Goal: Information Seeking & Learning: Find specific fact

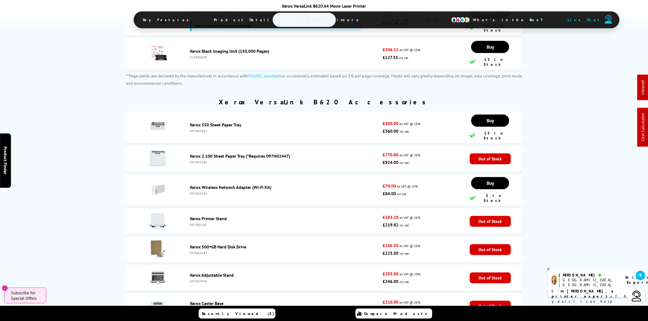
scroll to position [1870, 0]
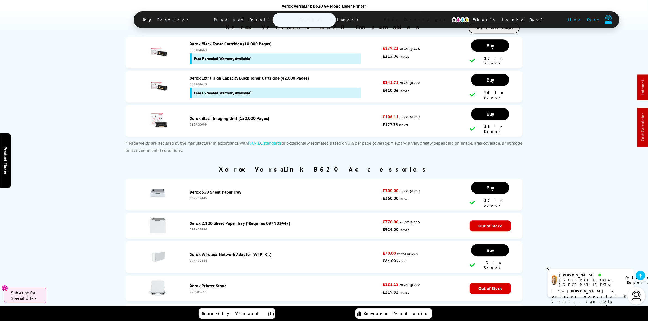
click at [199, 126] on div "013R00699" at bounding box center [285, 124] width 190 height 4
copy div "013R00699"
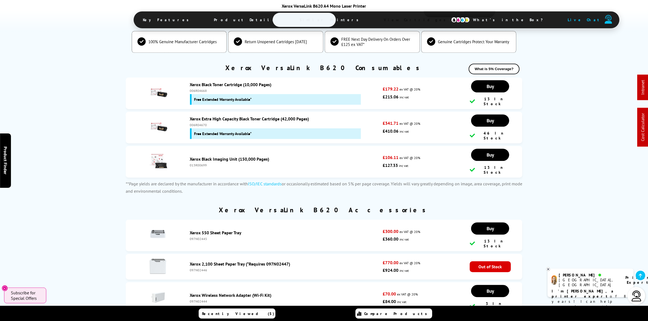
scroll to position [1802, 0]
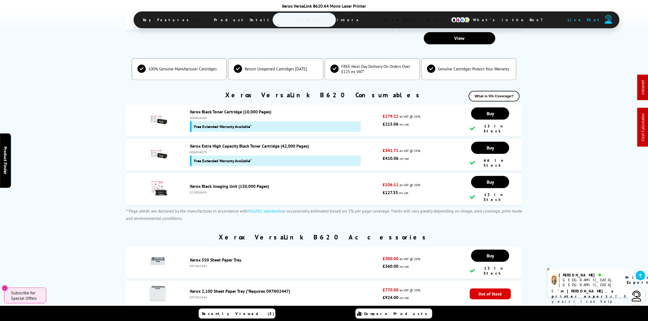
click at [197, 194] on div "013R00699" at bounding box center [285, 192] width 190 height 4
click at [202, 194] on div "013R00699" at bounding box center [285, 192] width 190 height 4
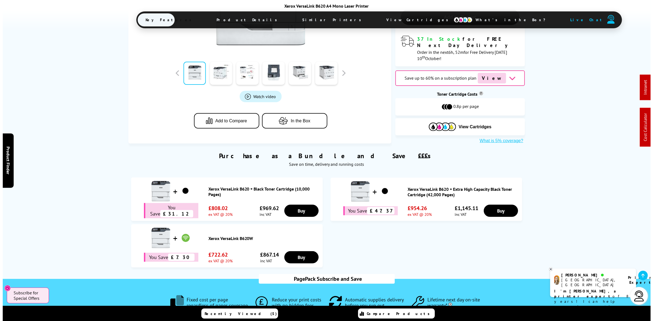
scroll to position [0, 0]
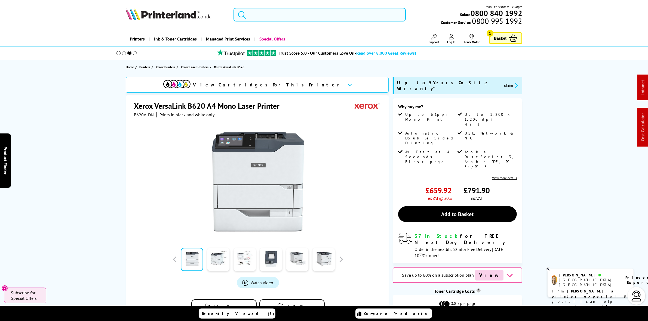
click at [315, 13] on input "search" at bounding box center [319, 15] width 172 height 14
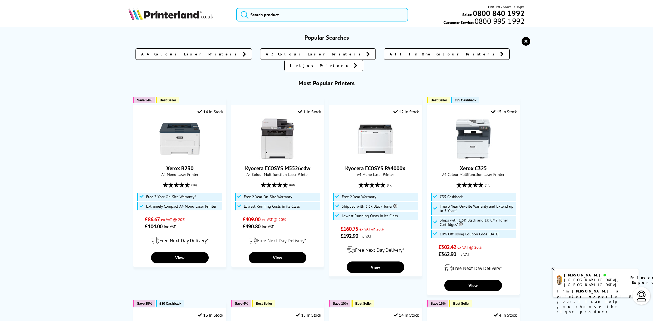
click at [527, 41] on icon "reset" at bounding box center [525, 41] width 9 height 9
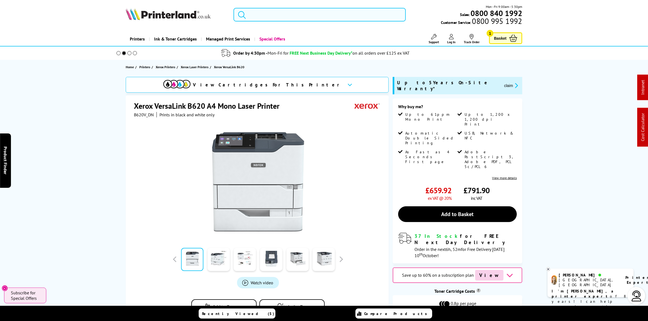
click at [287, 8] on input "search" at bounding box center [319, 15] width 172 height 14
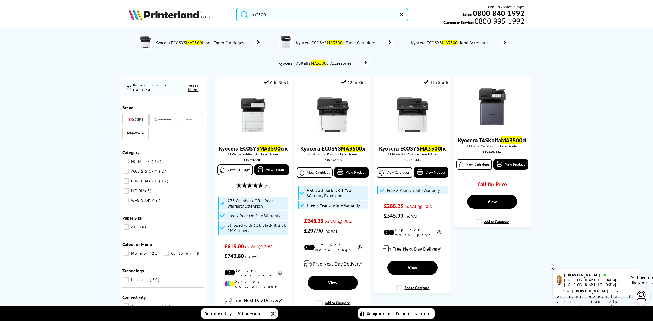
click at [273, 14] on input "ma3500" at bounding box center [322, 15] width 172 height 14
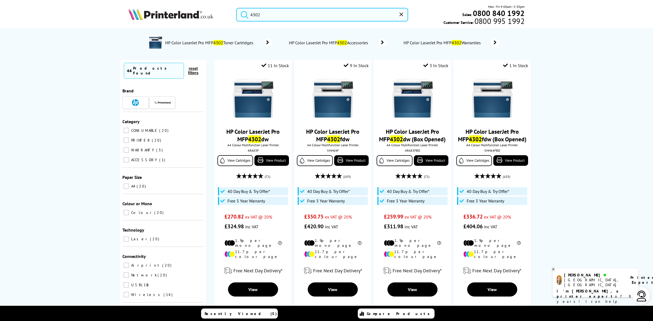
click at [265, 9] on input "4302" at bounding box center [322, 15] width 172 height 14
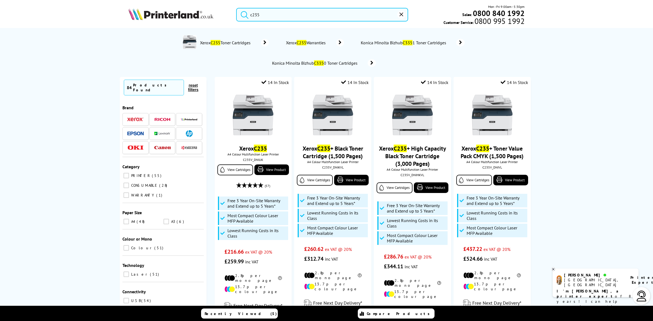
drag, startPoint x: 267, startPoint y: 10, endPoint x: 99, endPoint y: -15, distance: 170.2
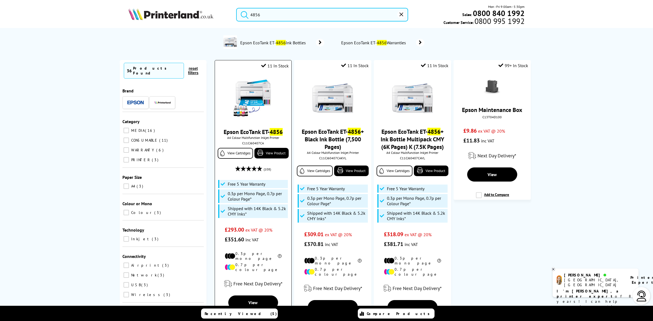
type input "4856"
click at [252, 113] on img at bounding box center [253, 98] width 41 height 41
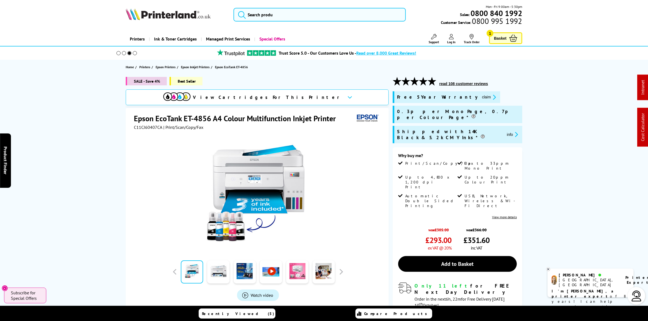
click at [153, 126] on span "C11CJ60407CA" at bounding box center [148, 127] width 28 height 5
copy span "C11CJ60407CA"
click at [149, 126] on span "C11CJ60407CA" at bounding box center [148, 127] width 28 height 5
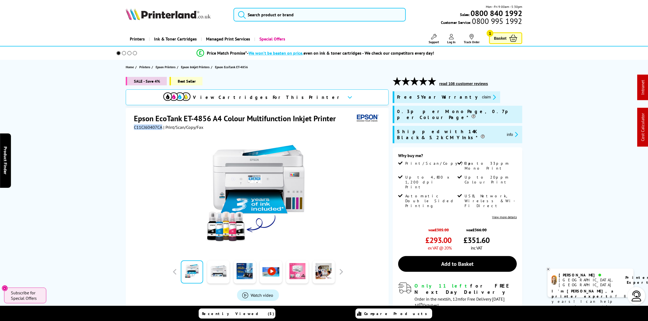
click at [480, 94] on button "claim" at bounding box center [488, 97] width 17 height 6
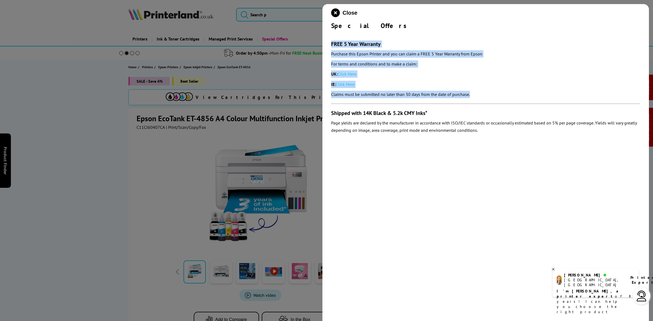
drag, startPoint x: 478, startPoint y: 95, endPoint x: 331, endPoint y: 41, distance: 156.5
click at [331, 41] on div "FREE 5 Year Warranty Purchase this Epson Printer and you can claim a FREE 5 Yea…" at bounding box center [485, 70] width 309 height 58
copy div "FREE 5 Year Warranty Purchase this Epson Printer and you can claim a FREE 5 Yea…"
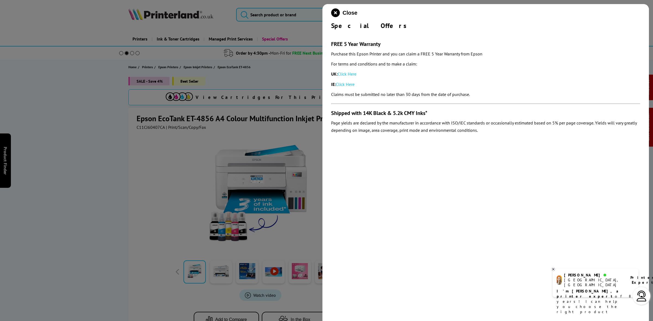
click at [330, 12] on div "Close Special Offers FREE 5 Year Warranty Purchase this Epson Printer and you c…" at bounding box center [485, 164] width 326 height 321
click at [332, 17] on icon "close modal" at bounding box center [335, 12] width 9 height 9
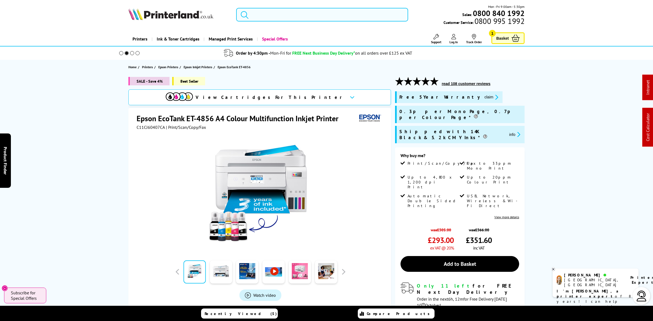
click at [282, 14] on input "search" at bounding box center [322, 15] width 172 height 14
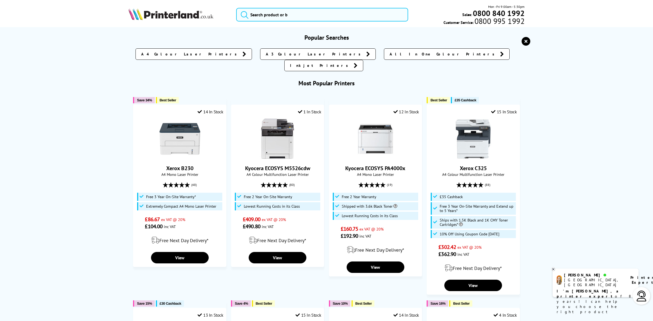
click at [190, 16] on img at bounding box center [170, 14] width 85 height 12
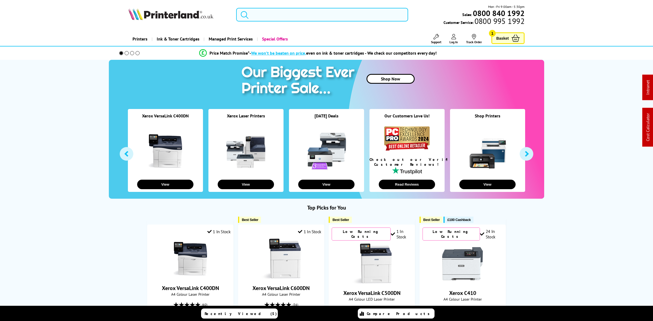
click at [290, 15] on input "search" at bounding box center [322, 15] width 172 height 14
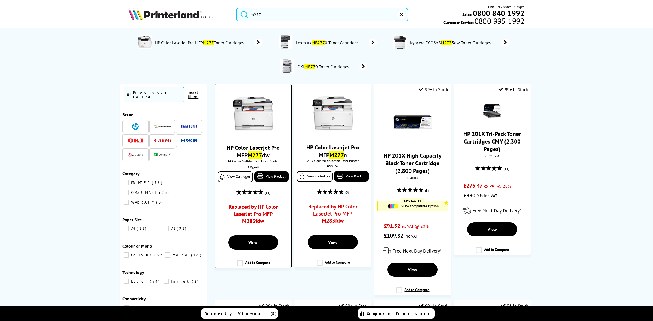
type input "m277"
click at [237, 115] on img at bounding box center [253, 114] width 41 height 41
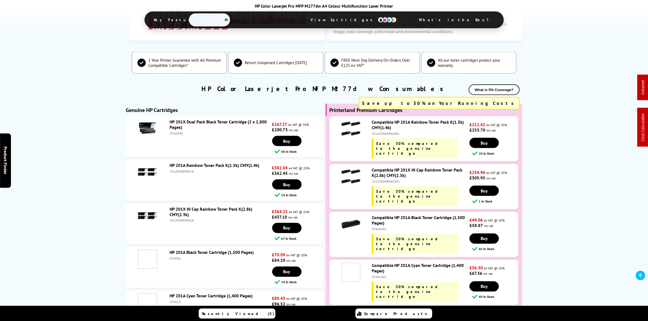
scroll to position [1122, 0]
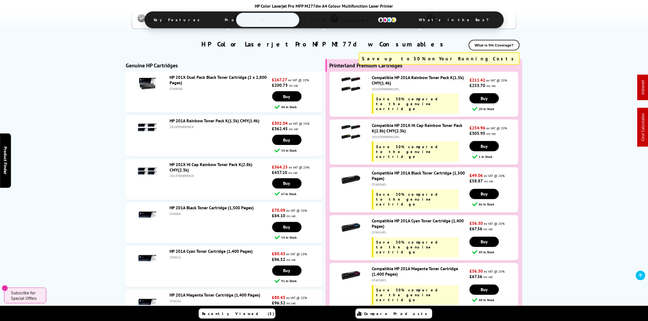
click at [392, 139] on div "201XTONERPACKPL" at bounding box center [420, 137] width 96 height 4
copy div "201XTONERPACKPL"
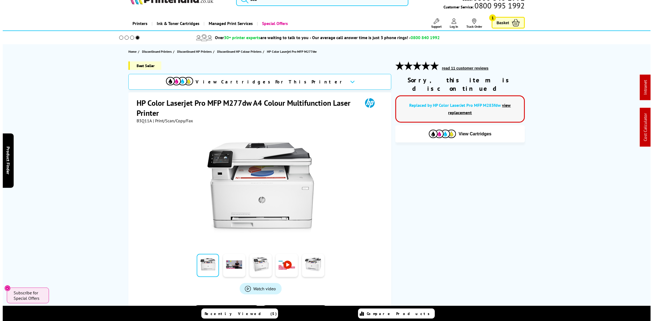
scroll to position [0, 0]
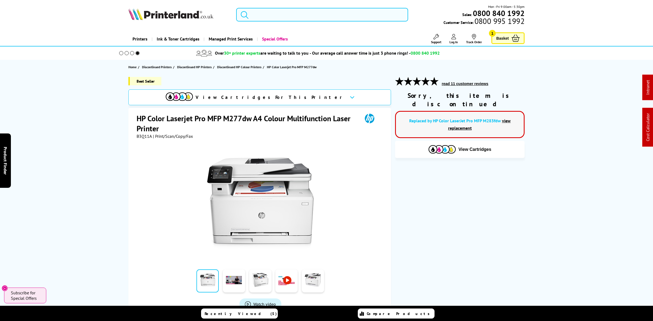
click at [275, 13] on input "search" at bounding box center [322, 15] width 172 height 14
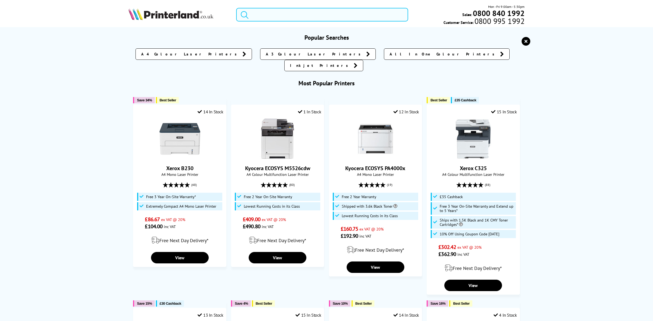
paste input "C13S015637"
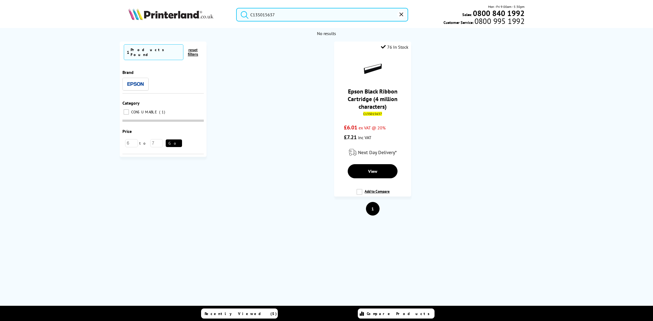
click at [292, 14] on input "C13S015637" at bounding box center [322, 15] width 172 height 14
paste input "09002303"
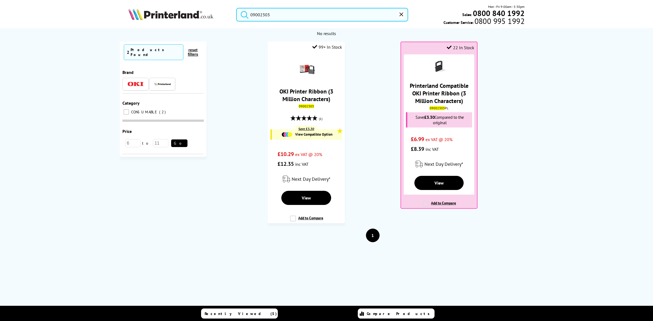
type input "09002303"
click at [546, 100] on div "No results No results Currently Selected 2 Products Found reset filters Brand" at bounding box center [326, 175] width 653 height 294
click at [163, 11] on img at bounding box center [170, 14] width 85 height 12
